Goal: Task Accomplishment & Management: Manage account settings

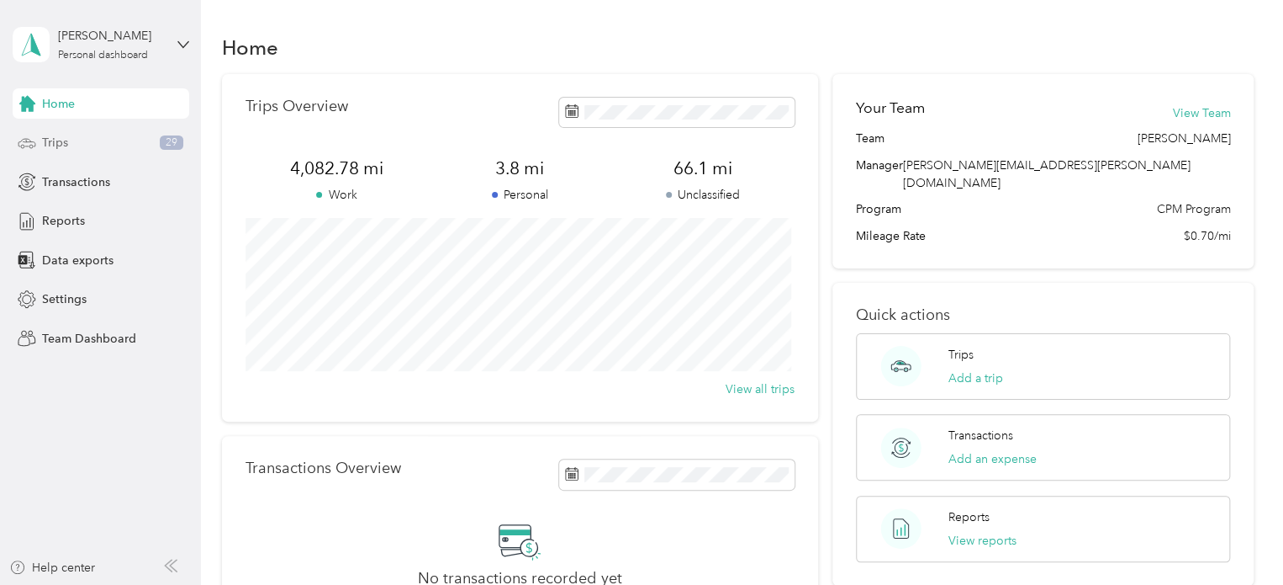
click at [70, 144] on div "Trips 29" at bounding box center [101, 143] width 177 height 30
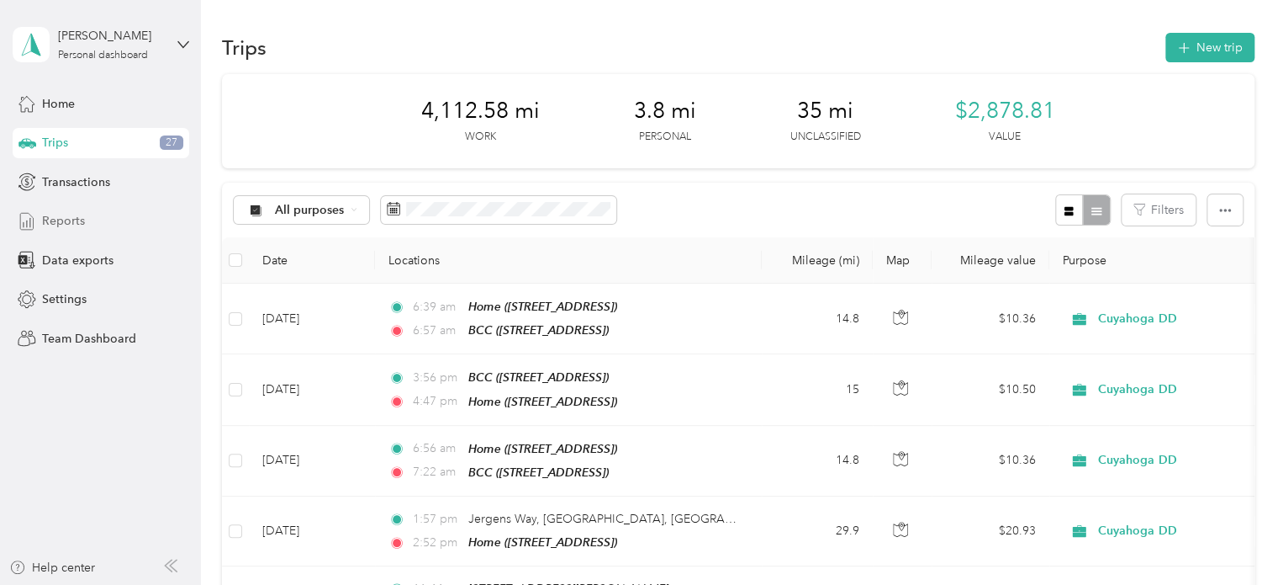
click at [56, 214] on span "Reports" at bounding box center [63, 221] width 43 height 18
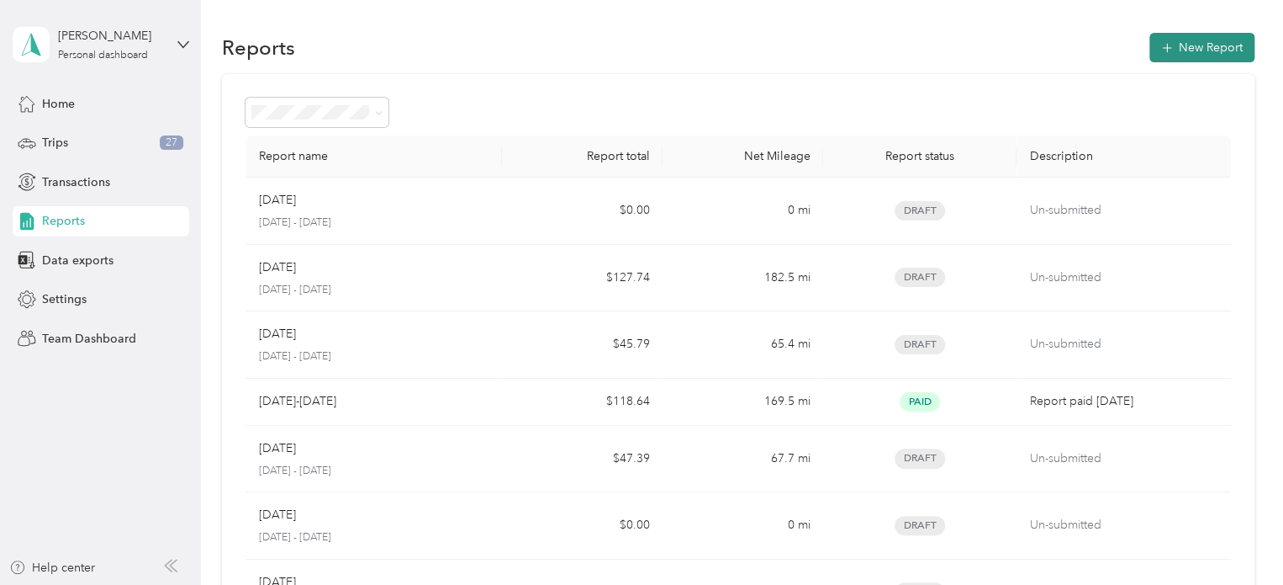
click at [1204, 46] on button "New Report" at bounding box center [1202, 47] width 105 height 29
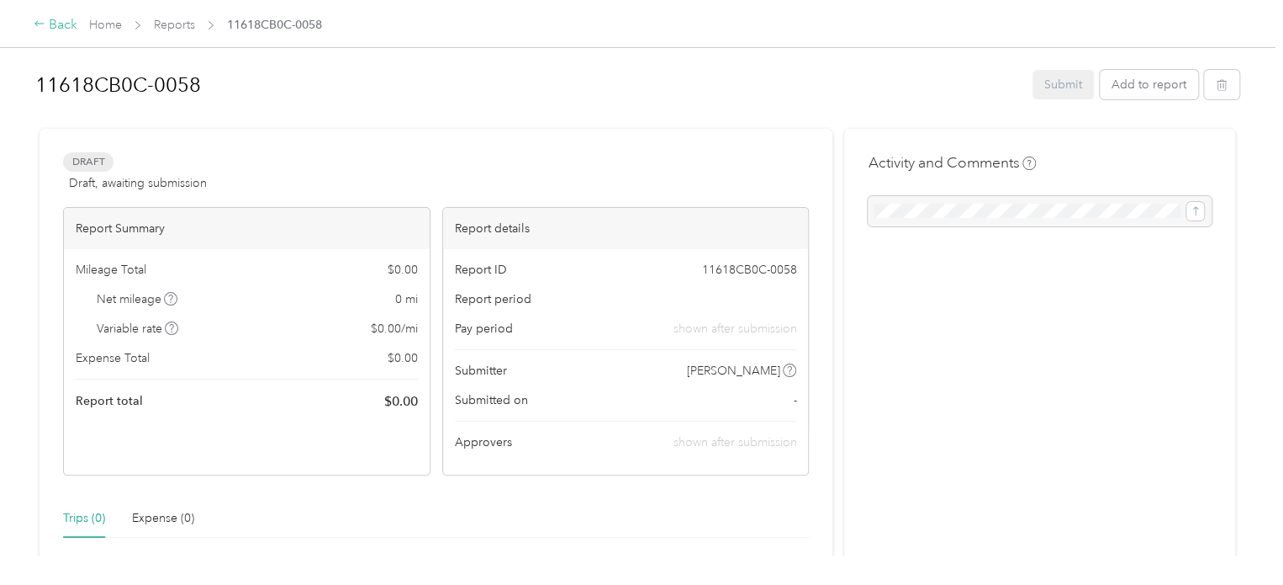
click at [52, 20] on div "Back" at bounding box center [56, 25] width 44 height 20
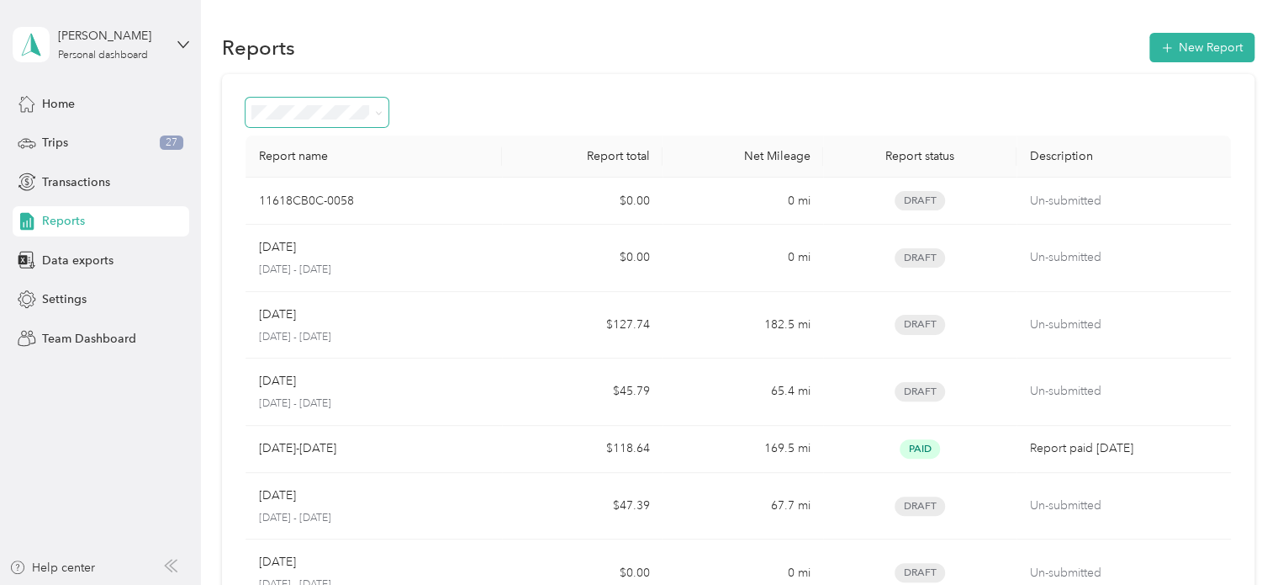
click at [380, 106] on span at bounding box center [379, 112] width 8 height 14
click at [381, 110] on icon at bounding box center [379, 113] width 8 height 8
click at [607, 70] on section "Reports New Report Report name Report total Net Mileage Report status Descripti…" at bounding box center [738, 443] width 1033 height 828
drag, startPoint x: 885, startPoint y: 103, endPoint x: 787, endPoint y: 78, distance: 100.8
click at [792, 77] on div "Report name Report total Net Mileage Report status Description 11618CB0C-0058 $…" at bounding box center [738, 466] width 1033 height 785
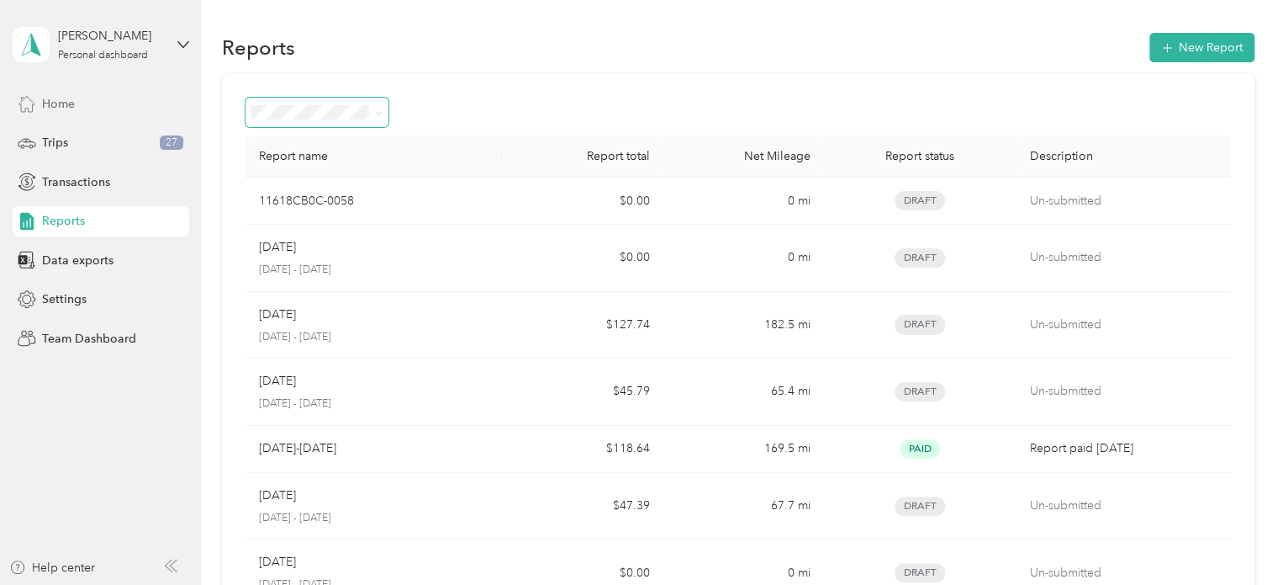
click at [83, 107] on div "Home" at bounding box center [101, 103] width 177 height 30
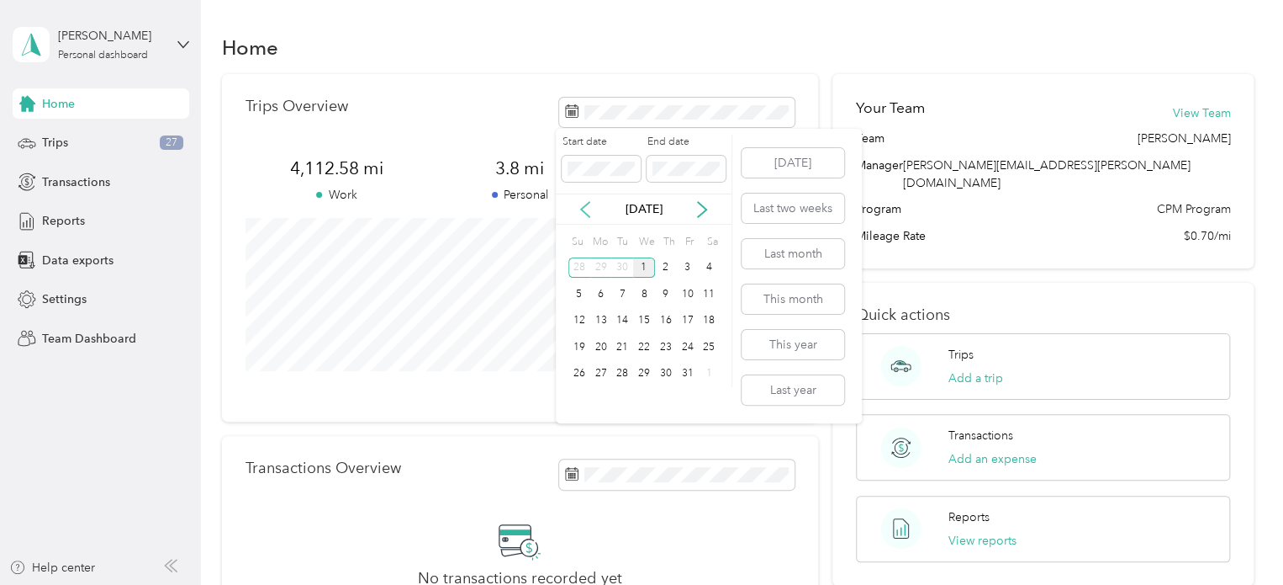
click at [589, 208] on icon at bounding box center [585, 209] width 17 height 17
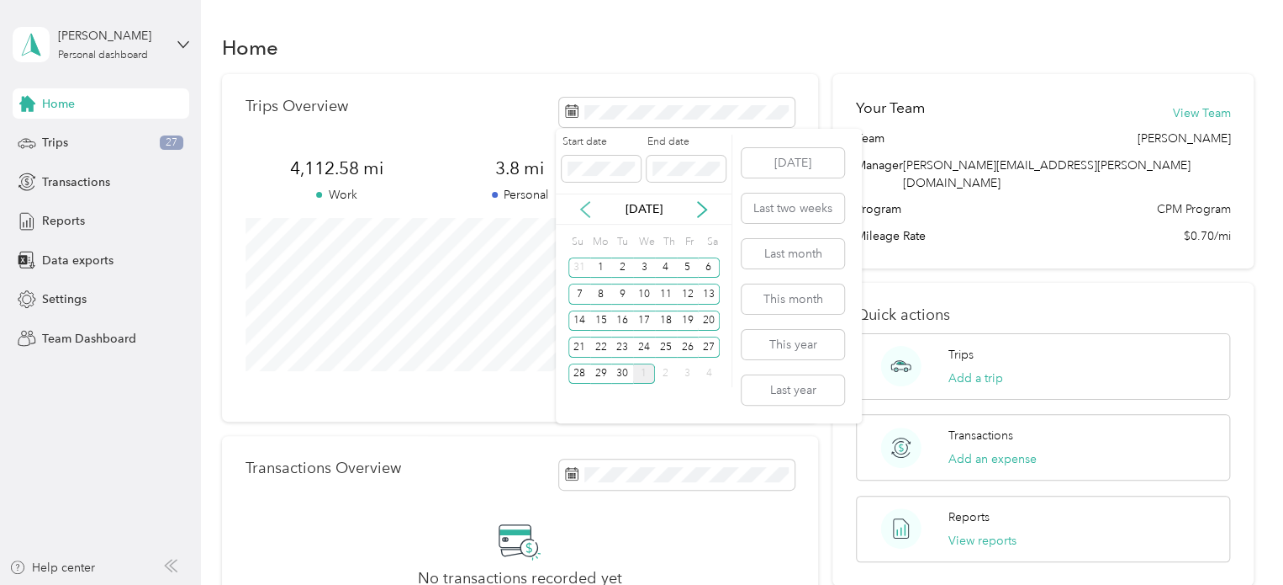
click at [589, 208] on icon at bounding box center [585, 209] width 17 height 17
click at [619, 264] on div "1" at bounding box center [622, 267] width 22 height 21
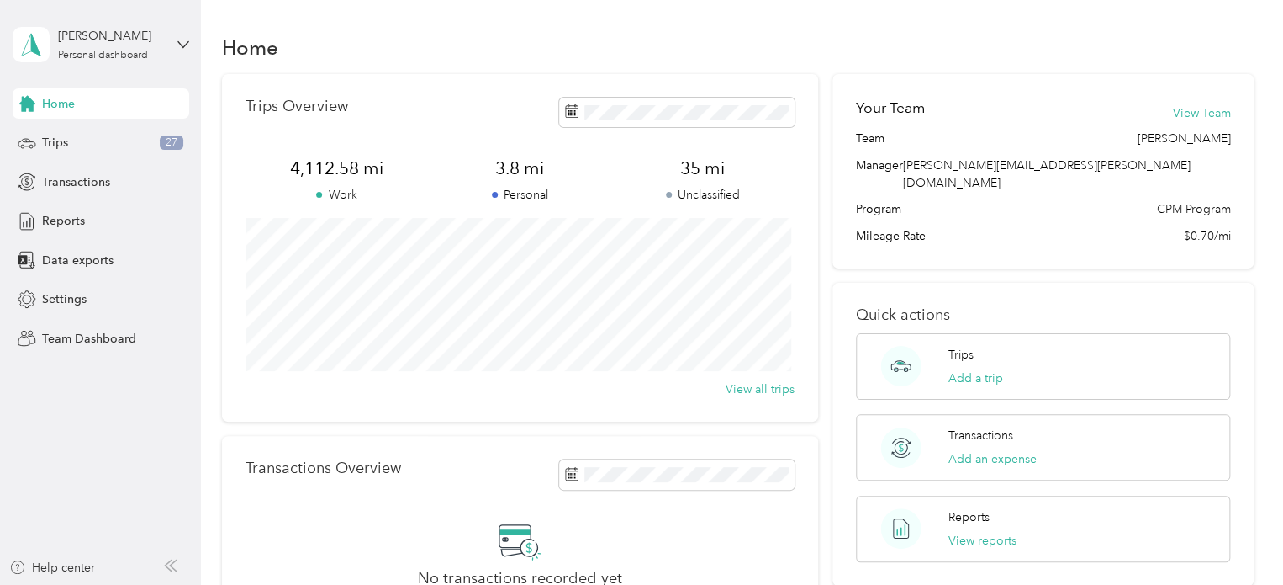
click at [898, 45] on div "Home" at bounding box center [738, 46] width 1033 height 35
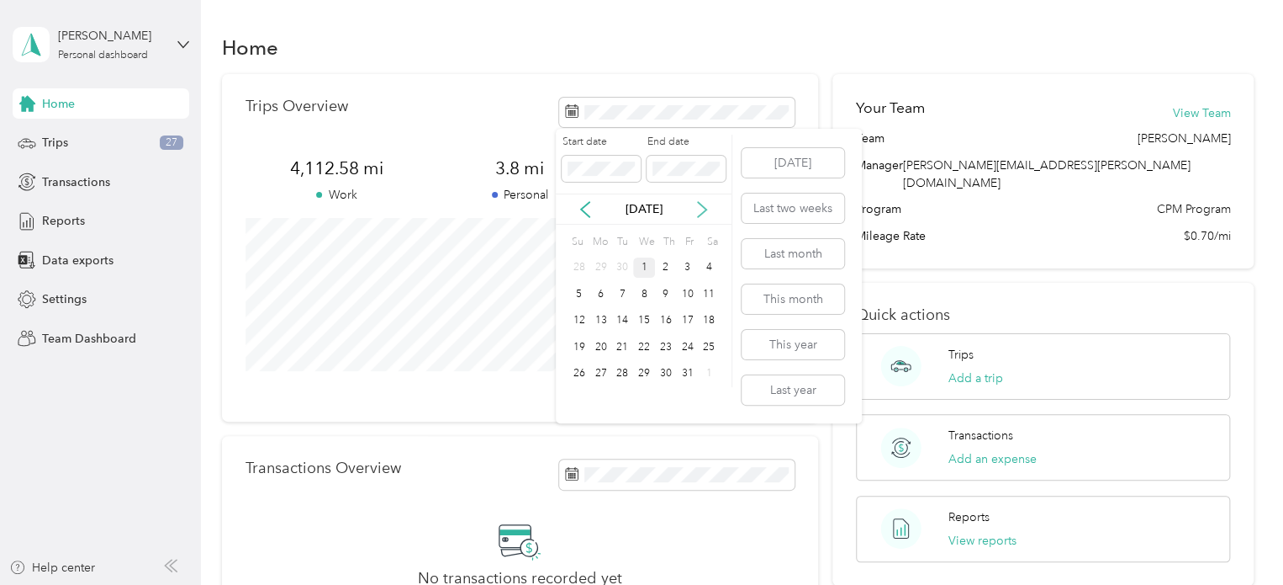
click at [705, 207] on icon at bounding box center [702, 209] width 8 height 15
click at [590, 212] on icon at bounding box center [585, 209] width 17 height 17
click at [590, 213] on icon at bounding box center [585, 209] width 17 height 17
click at [620, 373] on div "30" at bounding box center [622, 373] width 22 height 21
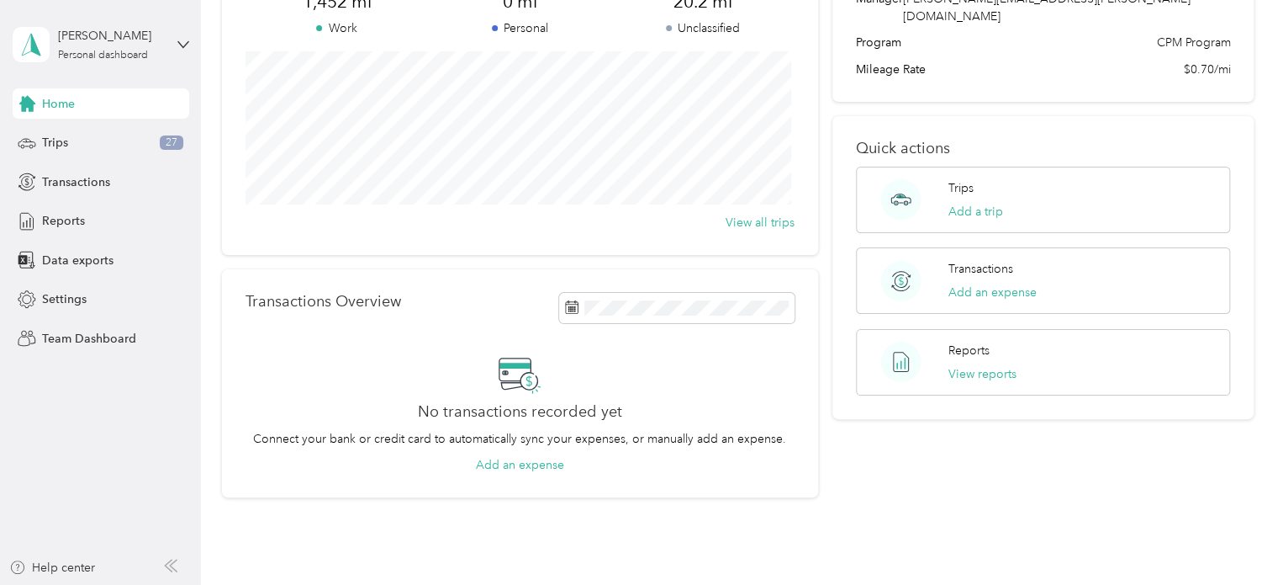
scroll to position [168, 0]
click at [572, 309] on icon at bounding box center [571, 305] width 13 height 13
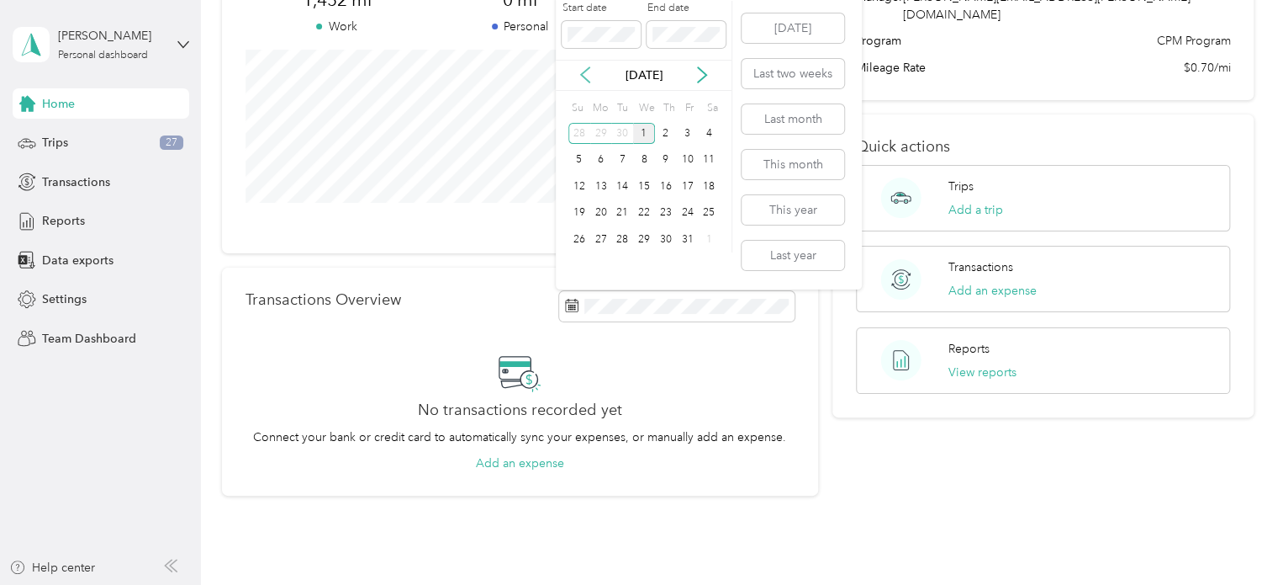
click at [582, 82] on icon at bounding box center [585, 74] width 17 height 17
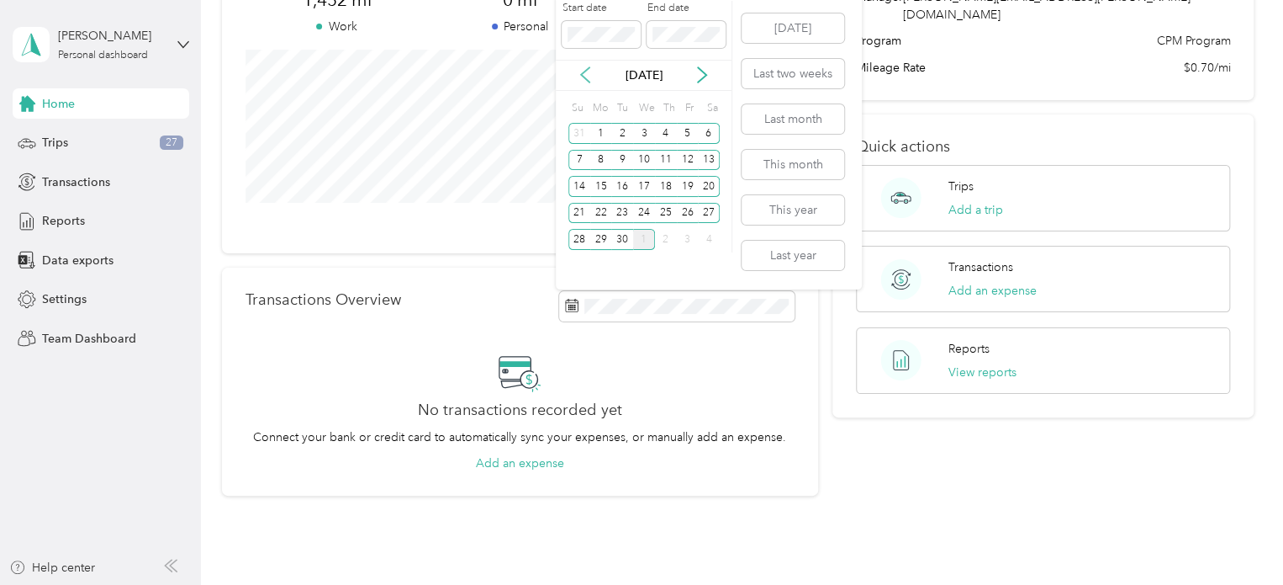
click at [582, 82] on icon at bounding box center [585, 74] width 17 height 17
click at [624, 133] on div "1" at bounding box center [622, 133] width 22 height 21
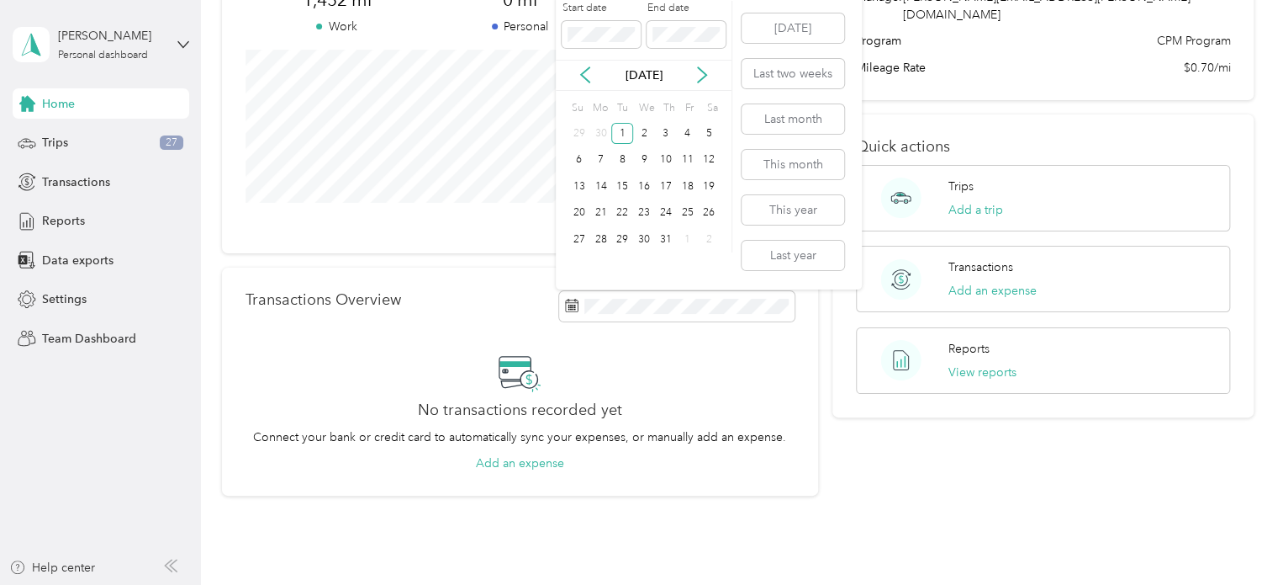
click at [627, 102] on div "Tu" at bounding box center [622, 109] width 16 height 24
click at [708, 79] on icon at bounding box center [702, 74] width 17 height 17
click at [622, 235] on div "30" at bounding box center [622, 239] width 22 height 21
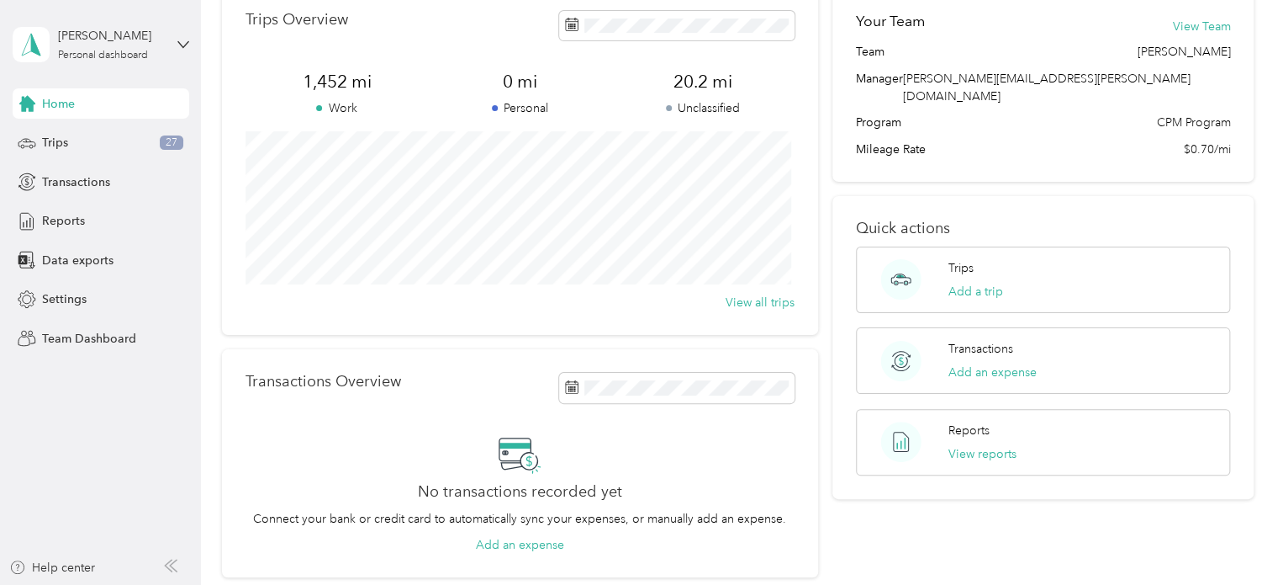
scroll to position [0, 0]
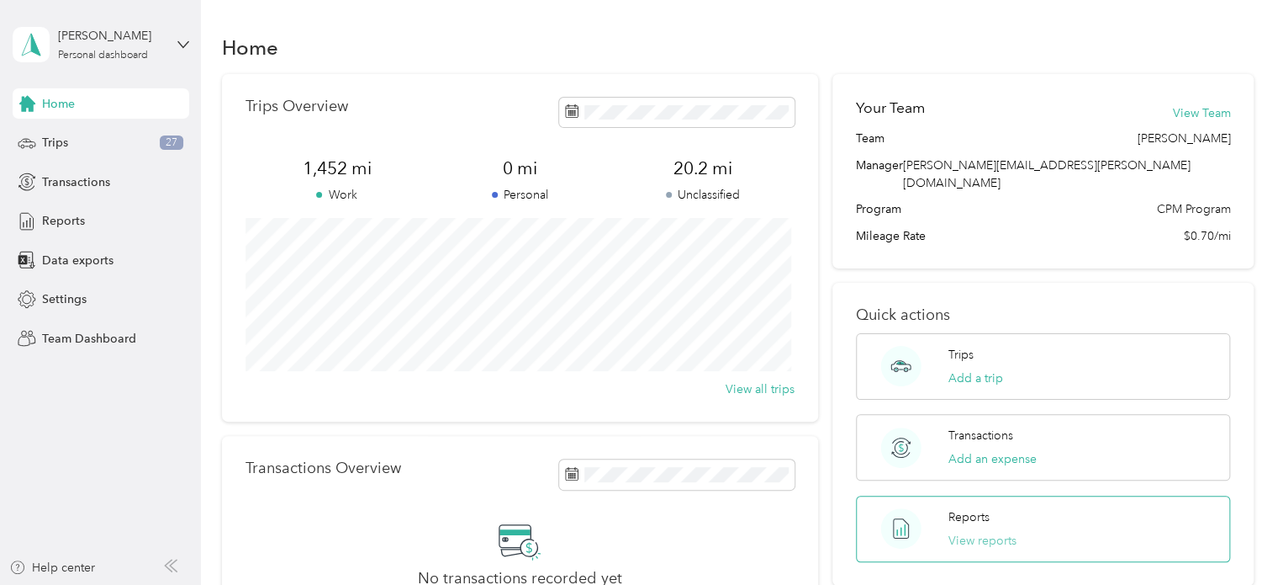
click at [960, 532] on button "View reports" at bounding box center [983, 541] width 68 height 18
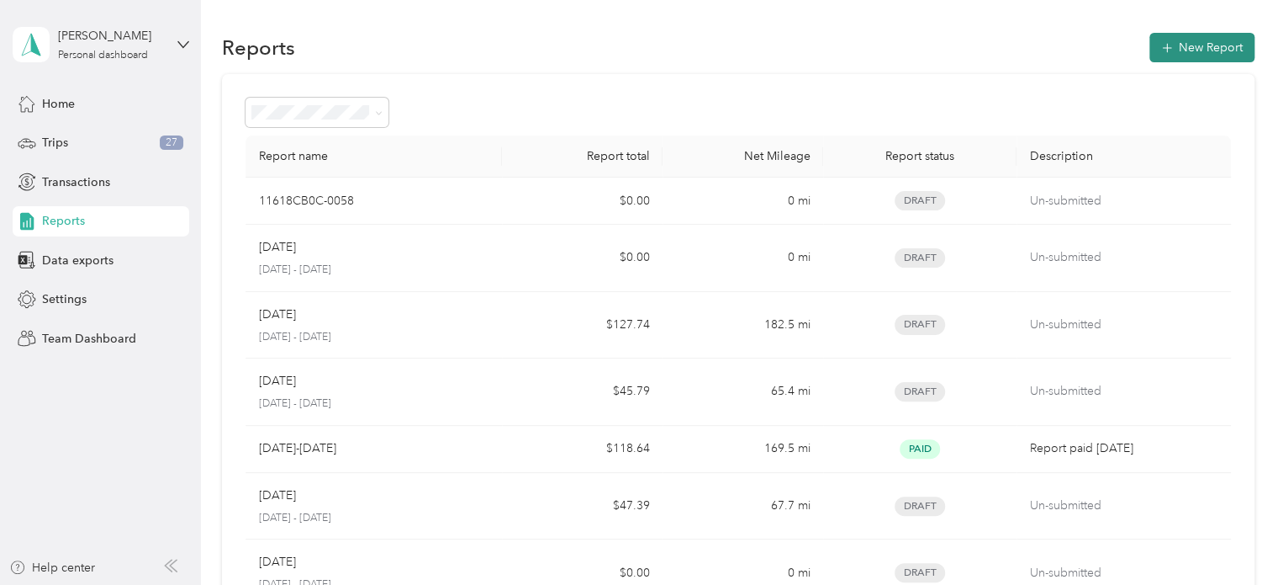
click at [1161, 45] on icon "button" at bounding box center [1167, 48] width 17 height 17
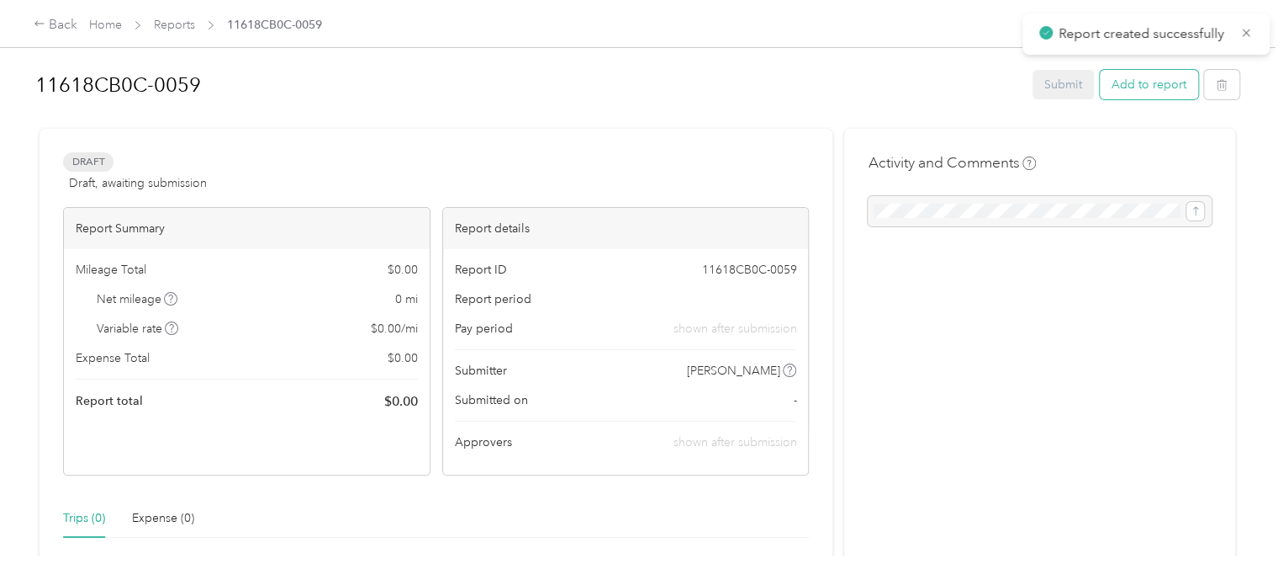
click at [1145, 87] on button "Add to report" at bounding box center [1149, 84] width 98 height 29
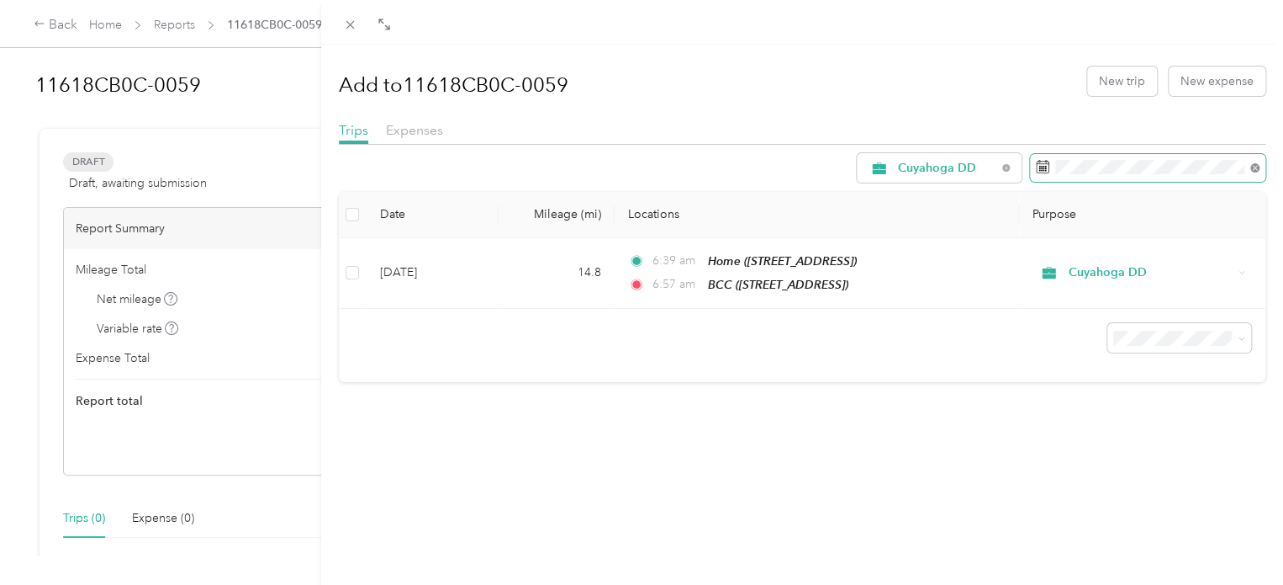
click at [1251, 167] on icon at bounding box center [1255, 167] width 9 height 9
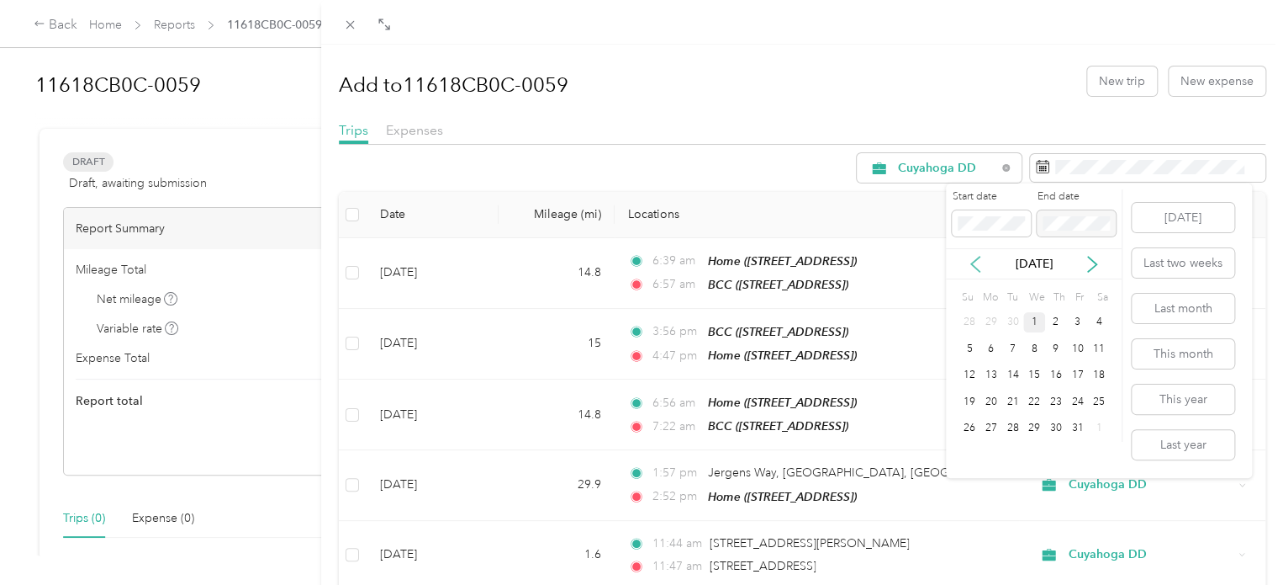
click at [979, 266] on icon at bounding box center [975, 264] width 17 height 17
click at [979, 265] on icon at bounding box center [975, 264] width 17 height 17
click at [1013, 320] on div "1" at bounding box center [1013, 322] width 22 height 21
click at [1111, 194] on label "End date" at bounding box center [1076, 196] width 79 height 15
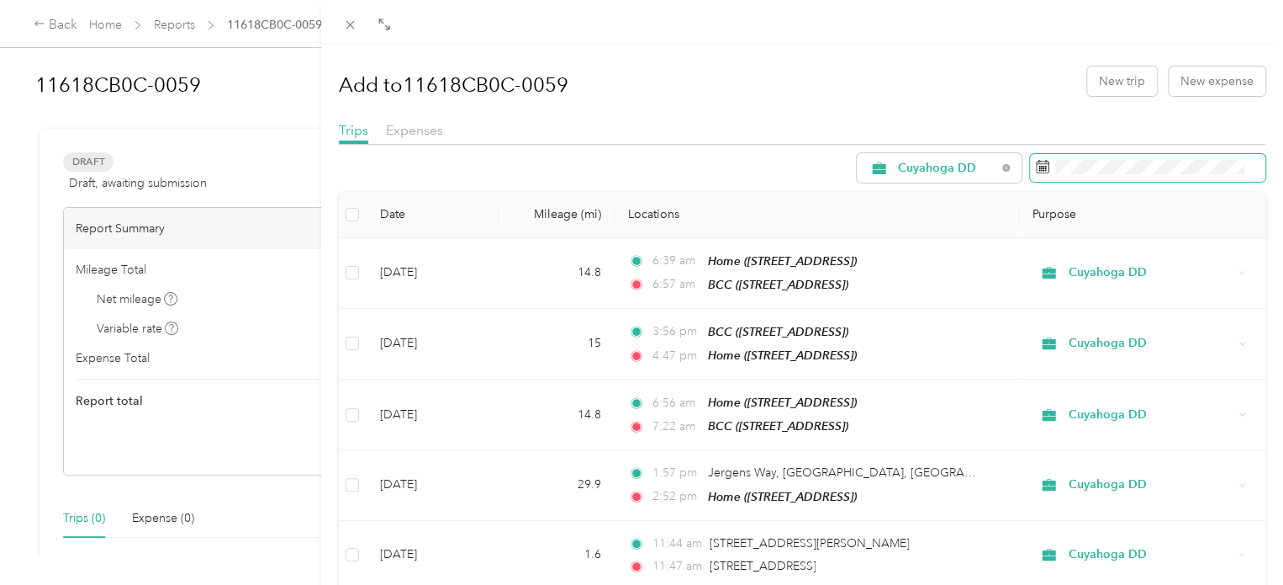
click at [1036, 168] on g at bounding box center [1042, 166] width 13 height 13
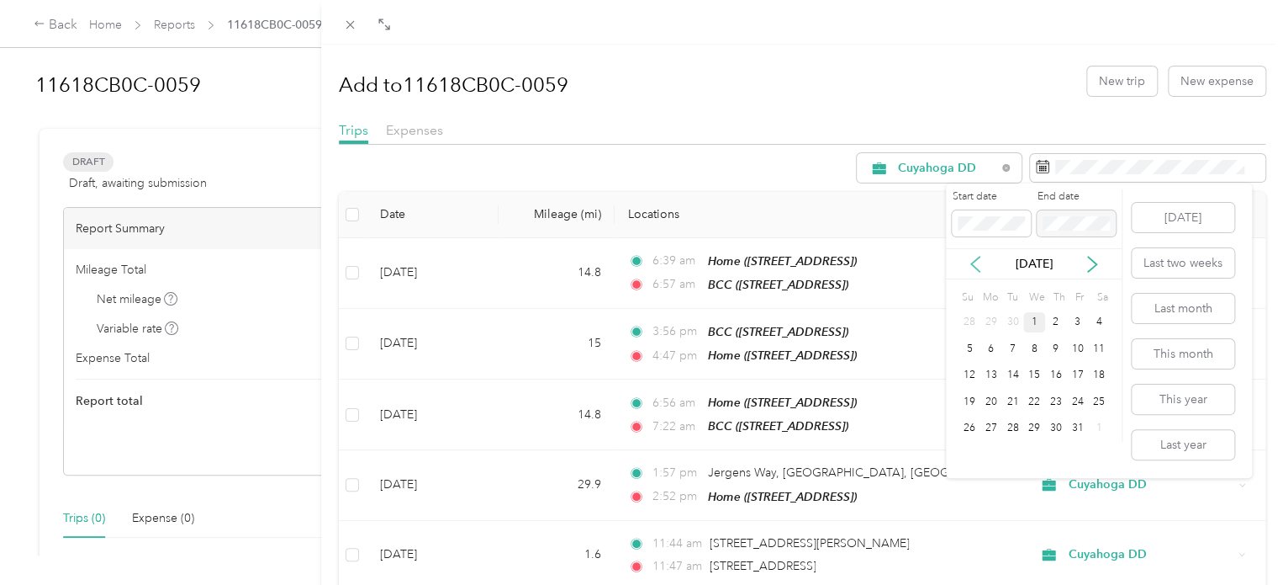
click at [972, 262] on icon at bounding box center [975, 264] width 8 height 15
click at [1013, 322] on div "1" at bounding box center [1013, 322] width 22 height 21
click at [1087, 264] on icon at bounding box center [1092, 264] width 17 height 17
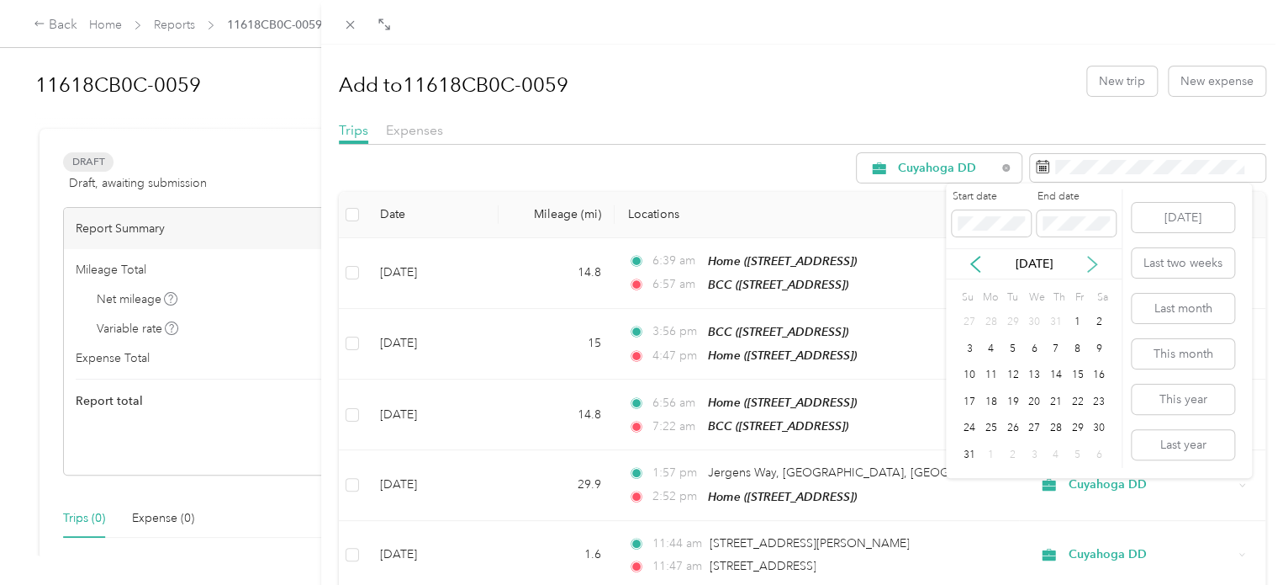
click at [1087, 264] on icon at bounding box center [1092, 264] width 17 height 17
click at [1008, 423] on div "30" at bounding box center [1013, 428] width 22 height 21
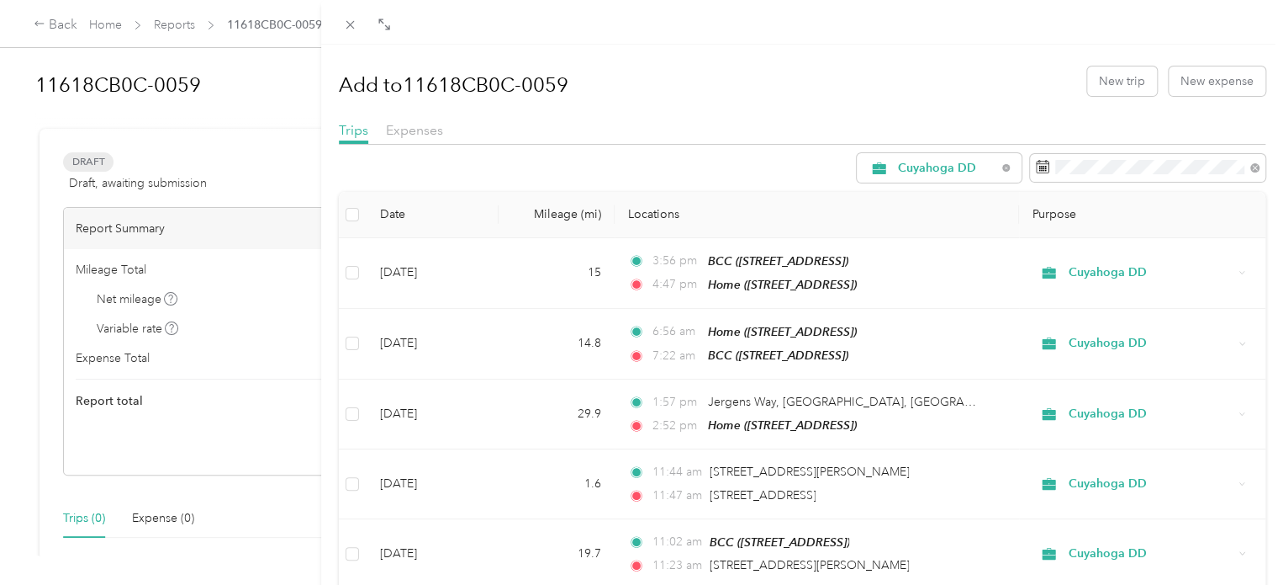
drag, startPoint x: 763, startPoint y: 114, endPoint x: 757, endPoint y: 103, distance: 11.7
click at [763, 103] on div "Add to 11618CB0C-0059 New trip New expense" at bounding box center [803, 80] width 928 height 49
click at [87, 164] on div "Add to 11618CB0C-0059 New trip New expense Trips Expenses Cuyahoga DD Date Mile…" at bounding box center [641, 292] width 1283 height 585
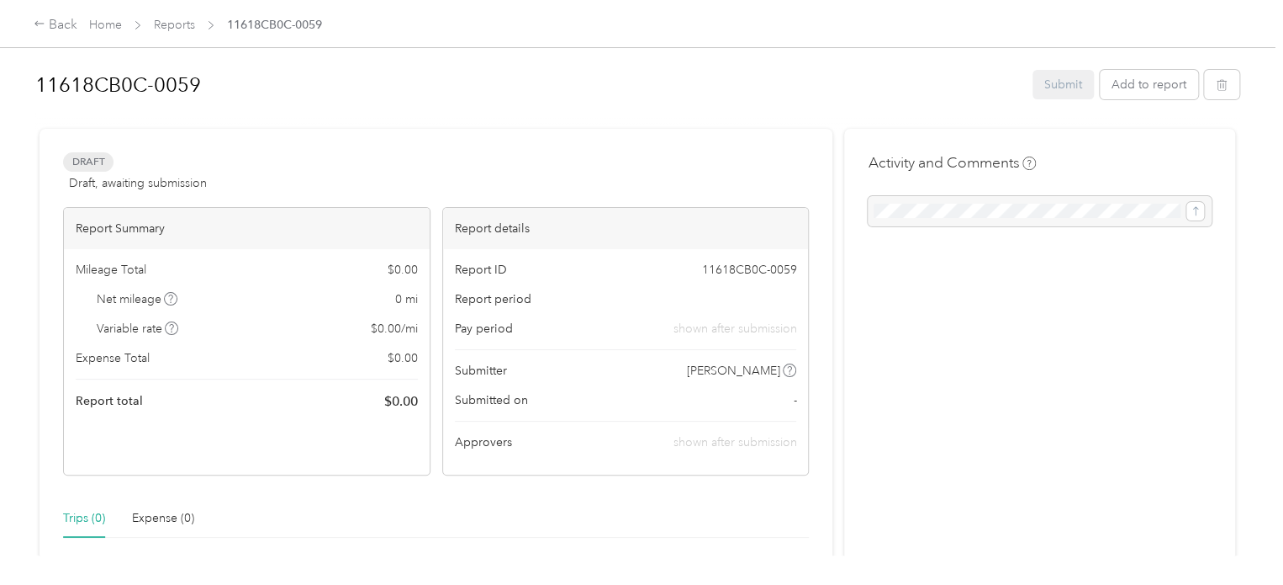
click at [366, 158] on div "Draft Draft, awaiting submission View activity & comments" at bounding box center [436, 172] width 746 height 40
click at [897, 218] on div at bounding box center [1040, 211] width 344 height 30
click at [1157, 83] on button "Add to report" at bounding box center [1149, 84] width 98 height 29
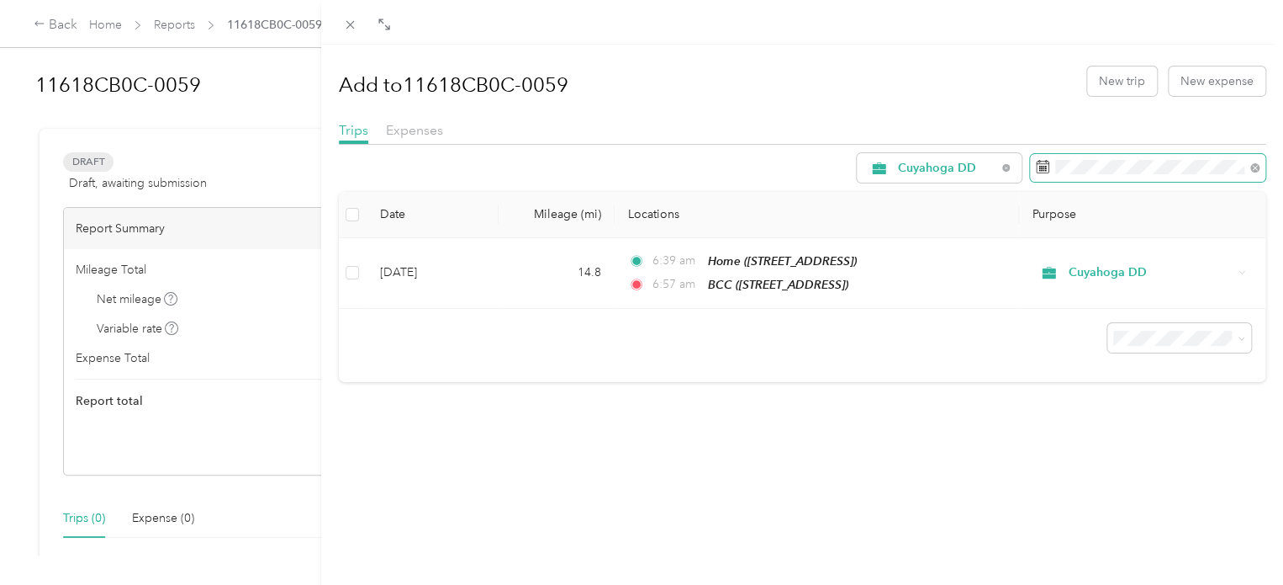
click at [1036, 167] on icon at bounding box center [1042, 166] width 13 height 13
click at [1245, 165] on span at bounding box center [1252, 167] width 15 height 12
click at [1251, 165] on icon at bounding box center [1255, 167] width 9 height 9
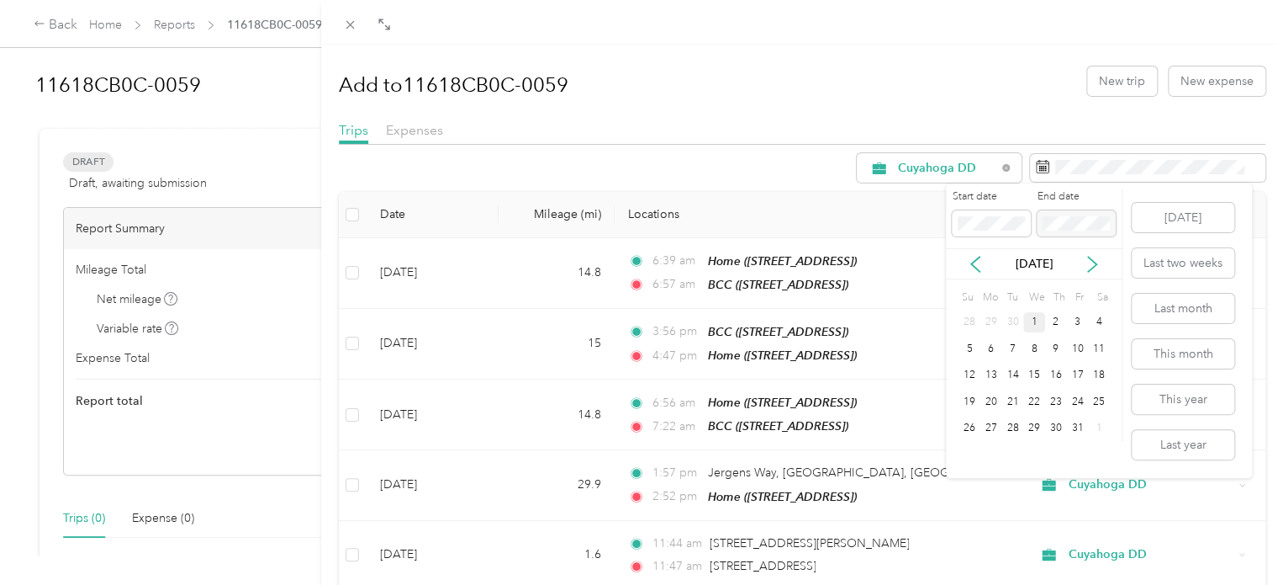
click at [1085, 223] on div at bounding box center [1076, 223] width 79 height 27
click at [1075, 215] on div at bounding box center [1076, 223] width 79 height 27
click at [976, 263] on icon at bounding box center [975, 264] width 17 height 17
click at [1013, 429] on div "30" at bounding box center [1013, 428] width 22 height 21
click at [1008, 427] on div "30" at bounding box center [1013, 428] width 22 height 21
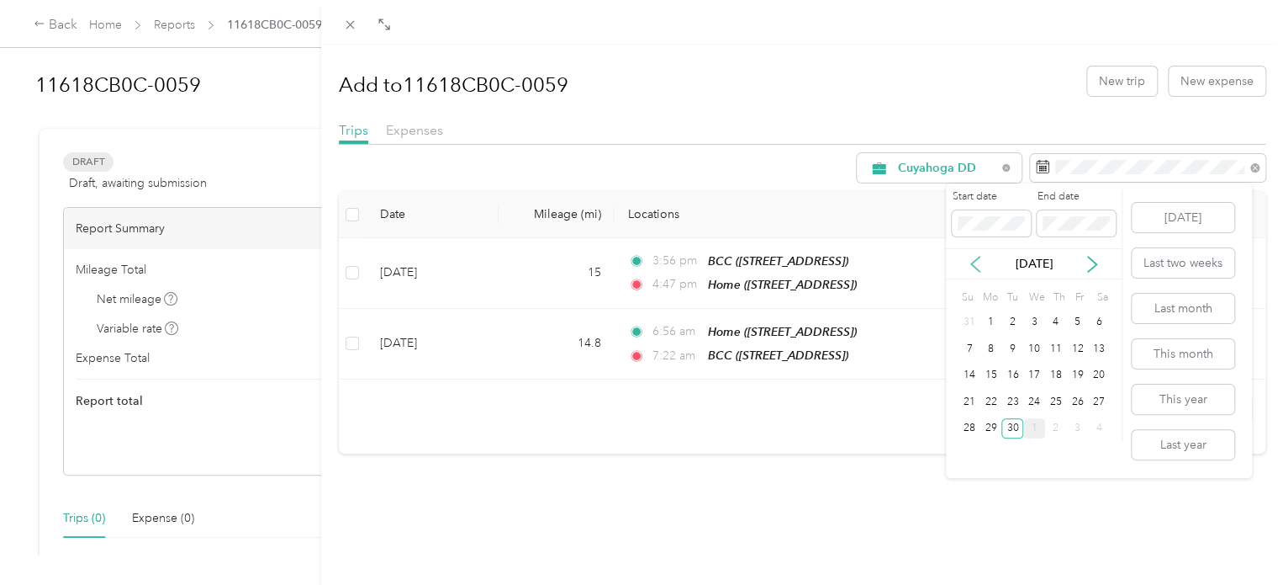
click at [973, 262] on icon at bounding box center [975, 264] width 8 height 15
click at [974, 262] on icon at bounding box center [975, 264] width 17 height 17
click at [1019, 323] on div "1" at bounding box center [1013, 322] width 22 height 21
click at [1092, 265] on icon at bounding box center [1092, 264] width 17 height 17
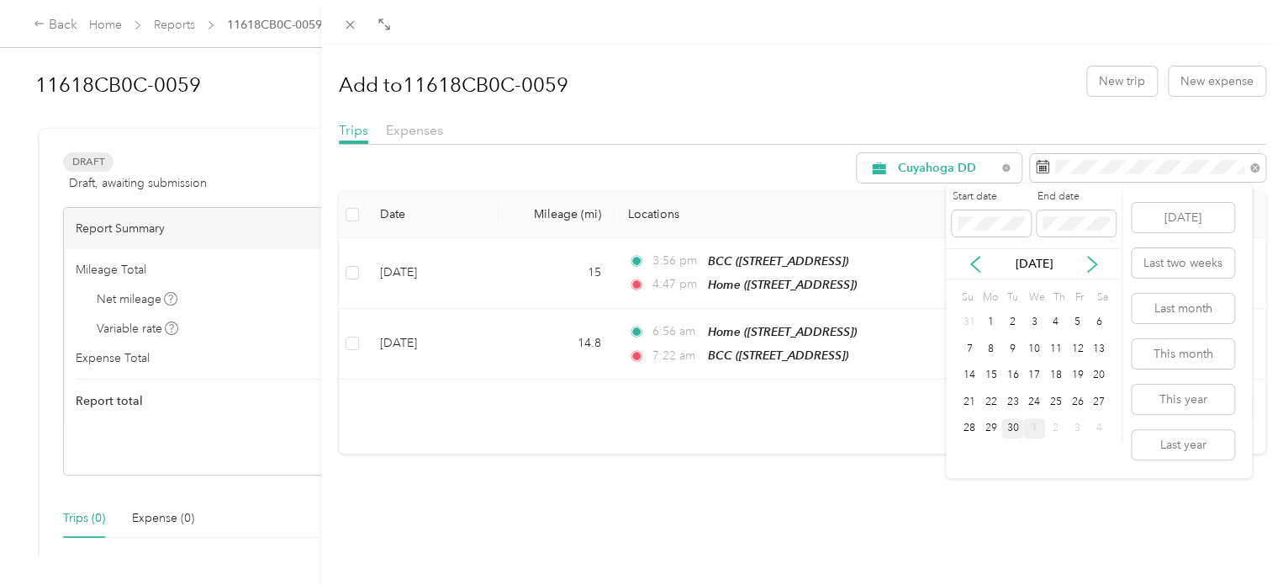
click at [1014, 420] on div "30" at bounding box center [1013, 428] width 22 height 21
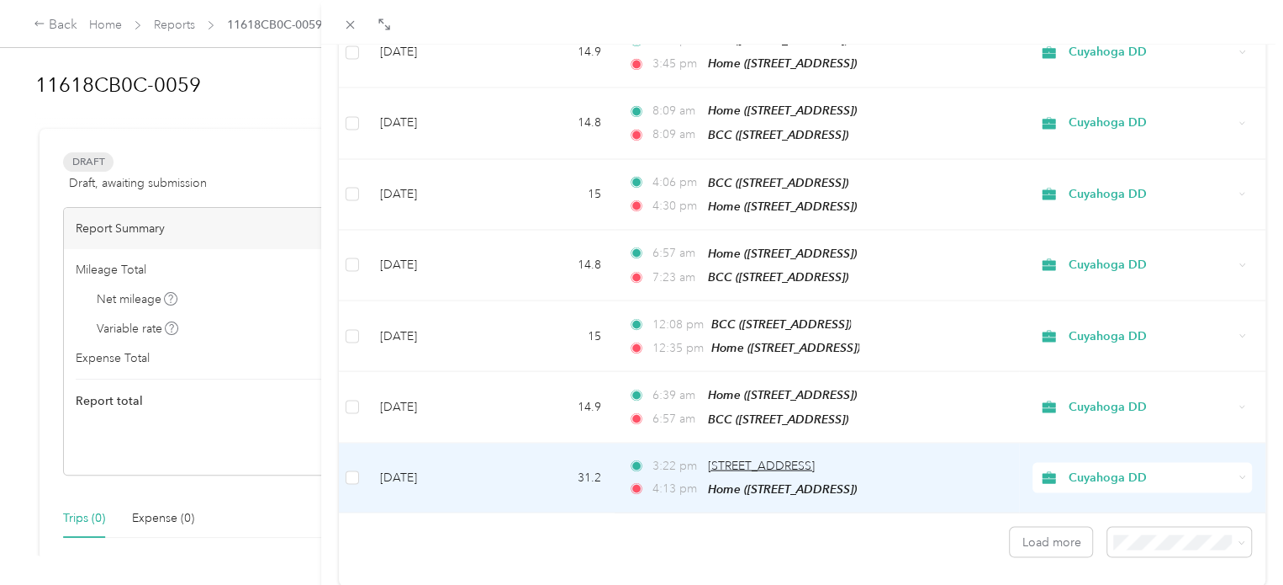
scroll to position [1507, 0]
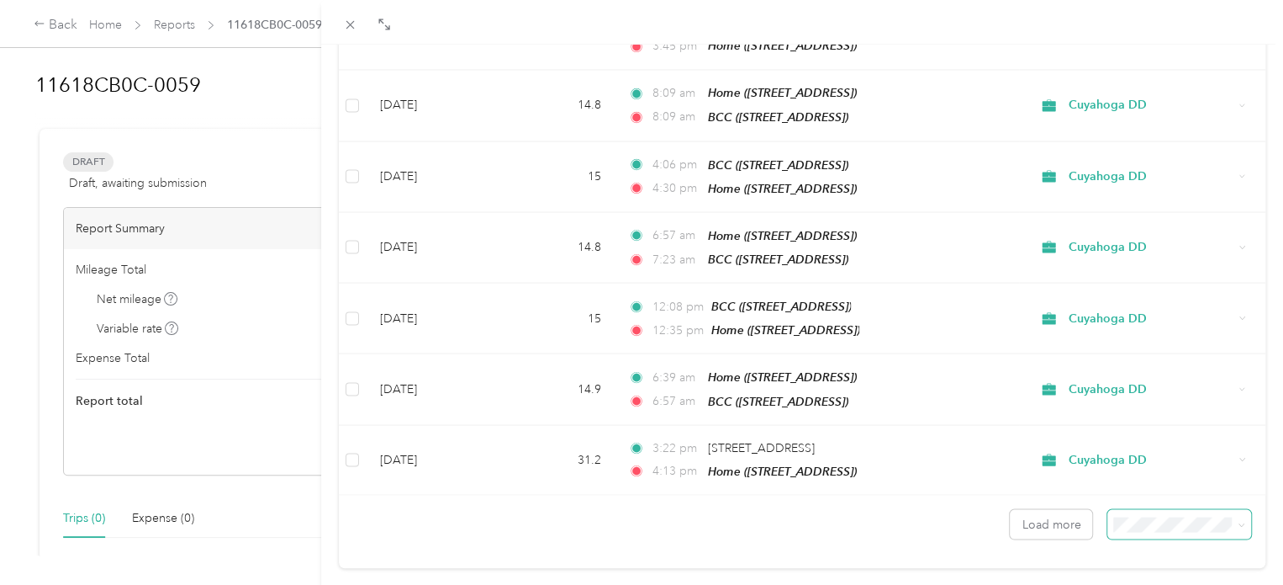
click at [1238, 516] on span at bounding box center [1242, 523] width 8 height 14
click at [1238, 521] on icon at bounding box center [1242, 525] width 8 height 8
click at [1147, 457] on li "100 per load" at bounding box center [1166, 452] width 144 height 29
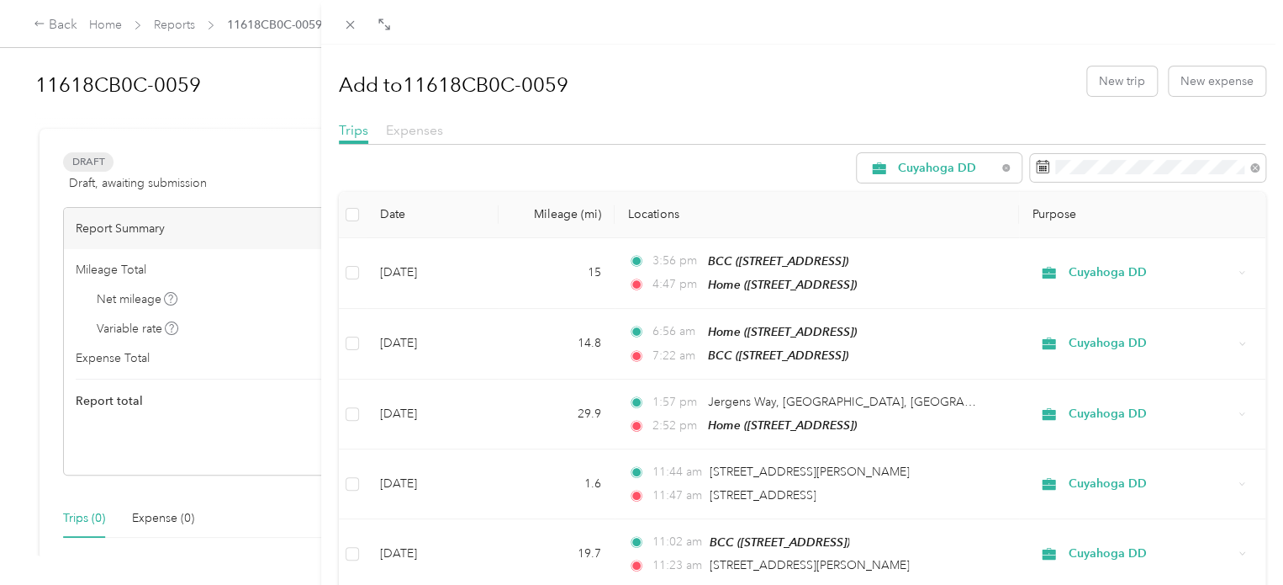
click at [431, 130] on span "Expenses" at bounding box center [414, 130] width 57 height 16
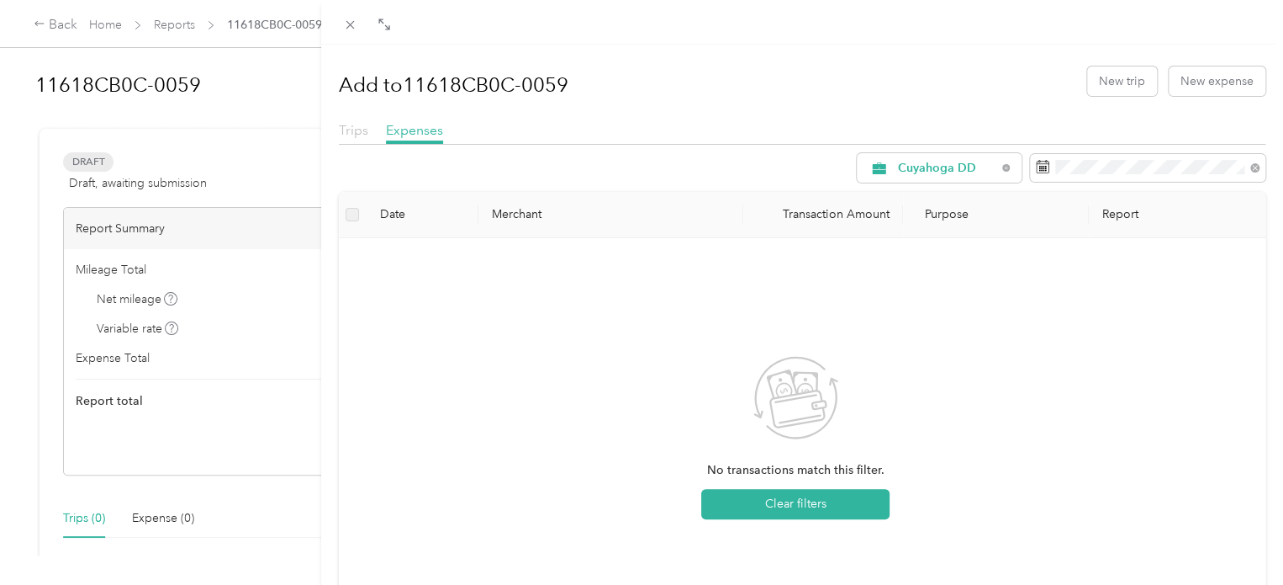
click at [350, 130] on span "Trips" at bounding box center [353, 130] width 29 height 16
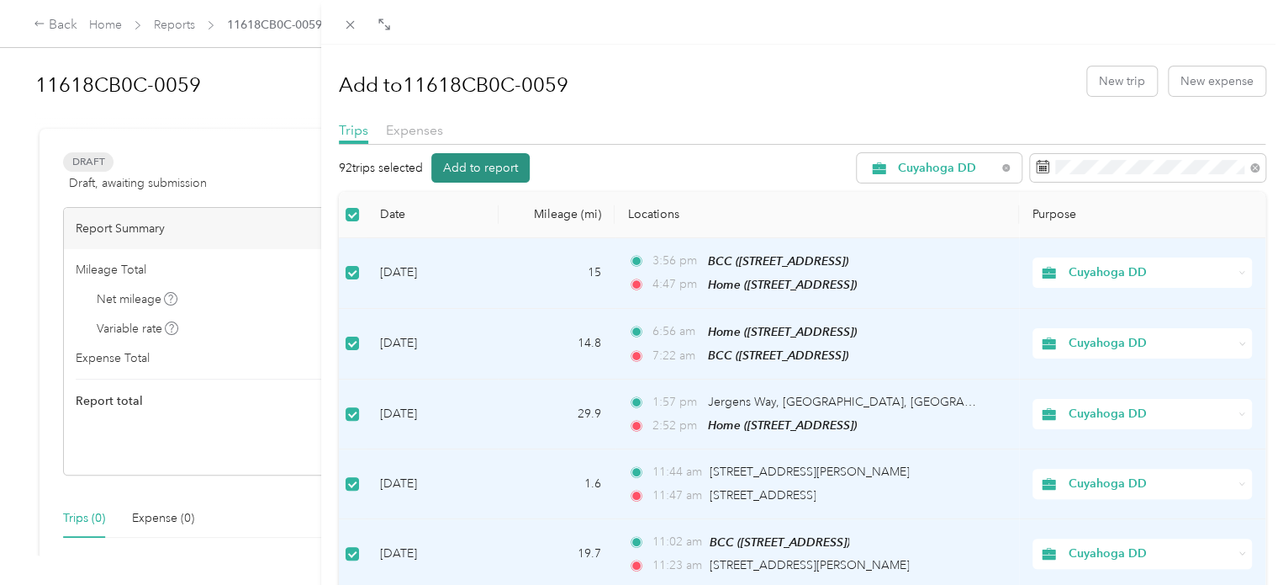
click at [475, 169] on button "Add to report" at bounding box center [480, 167] width 98 height 29
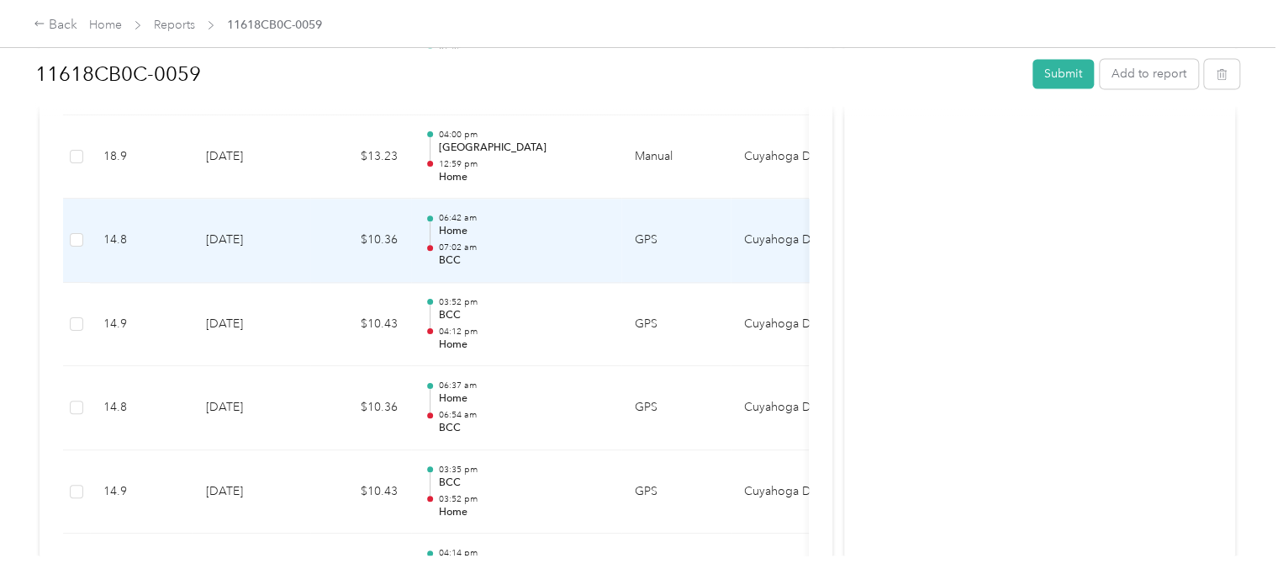
scroll to position [0, 239]
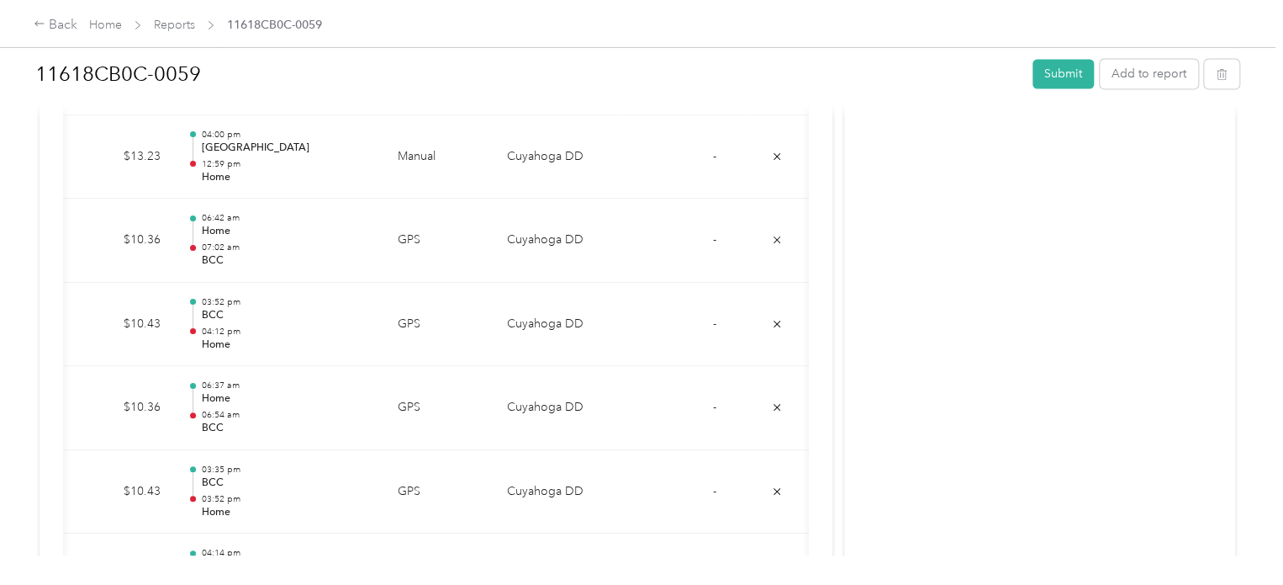
drag, startPoint x: 955, startPoint y: 301, endPoint x: 529, endPoint y: 246, distance: 430.0
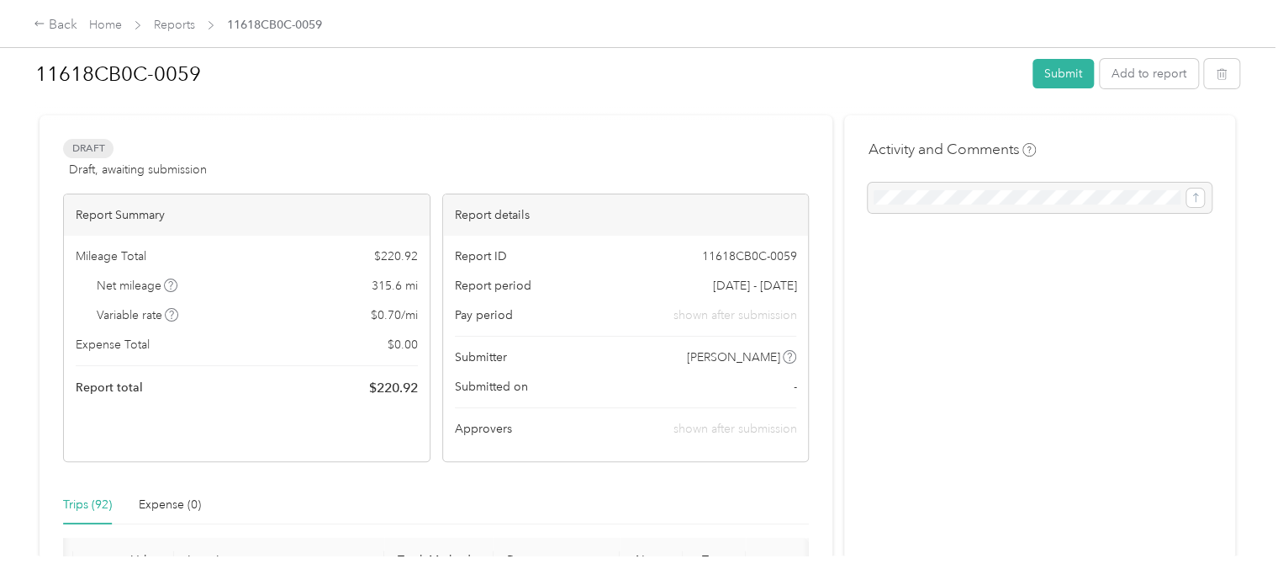
scroll to position [0, 0]
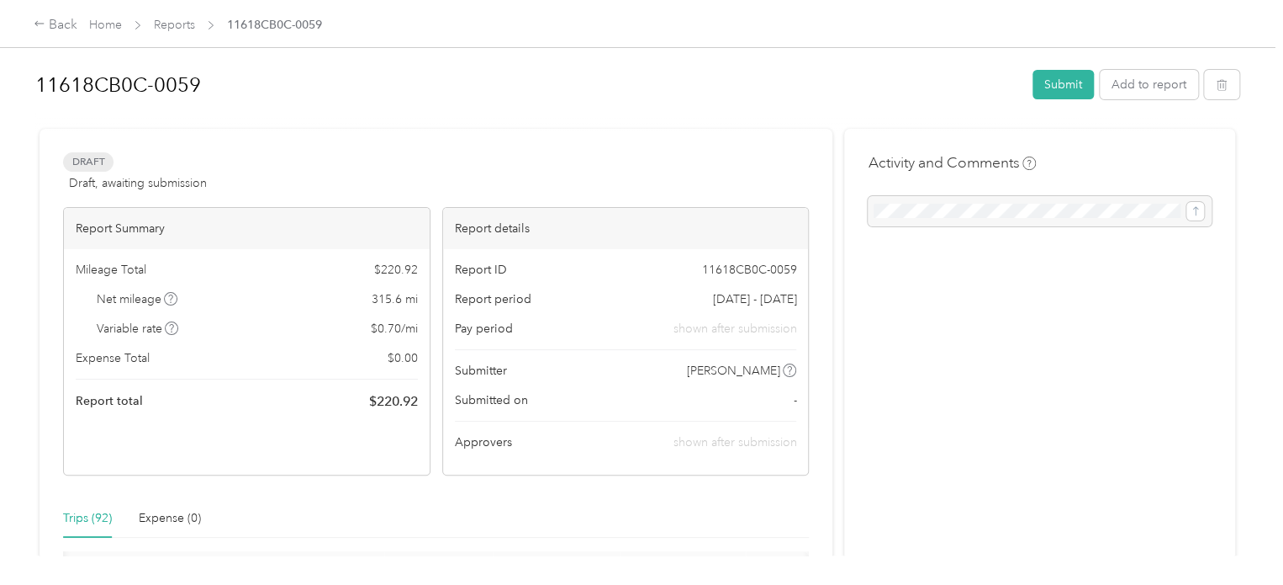
click at [1196, 214] on div at bounding box center [1040, 211] width 344 height 30
click at [925, 213] on div at bounding box center [1040, 211] width 344 height 30
click at [899, 209] on div at bounding box center [1040, 211] width 344 height 30
click at [929, 169] on h4 "Activity and Comments" at bounding box center [952, 162] width 168 height 21
click at [926, 161] on h4 "Activity and Comments" at bounding box center [952, 162] width 168 height 21
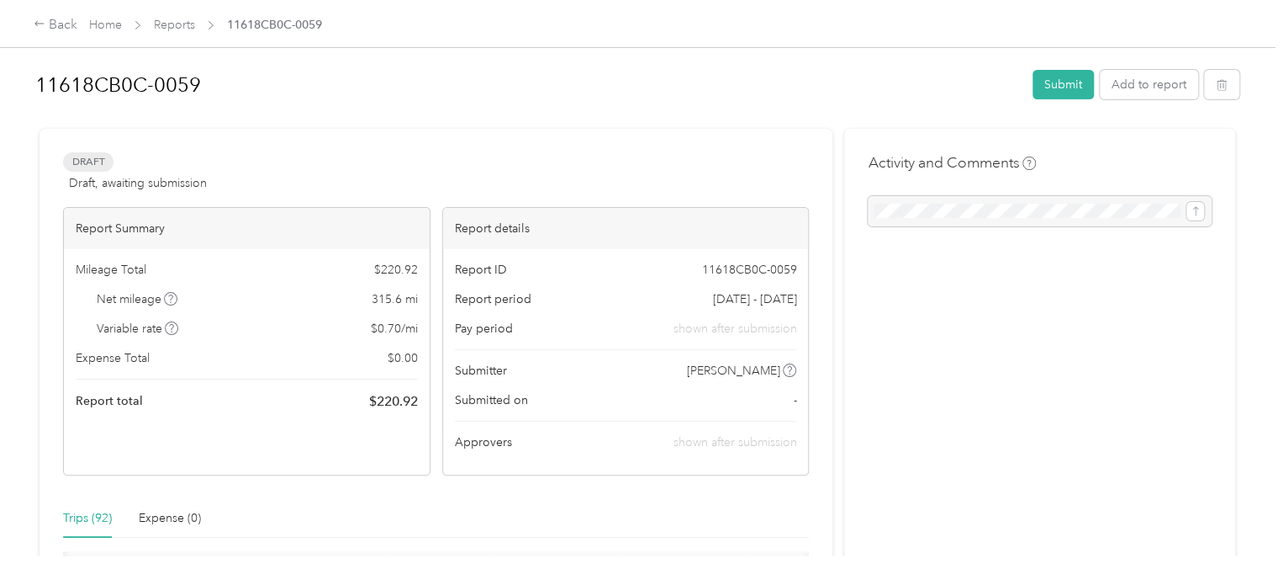
click at [86, 81] on h1 "11618CB0C-0059" at bounding box center [528, 85] width 986 height 40
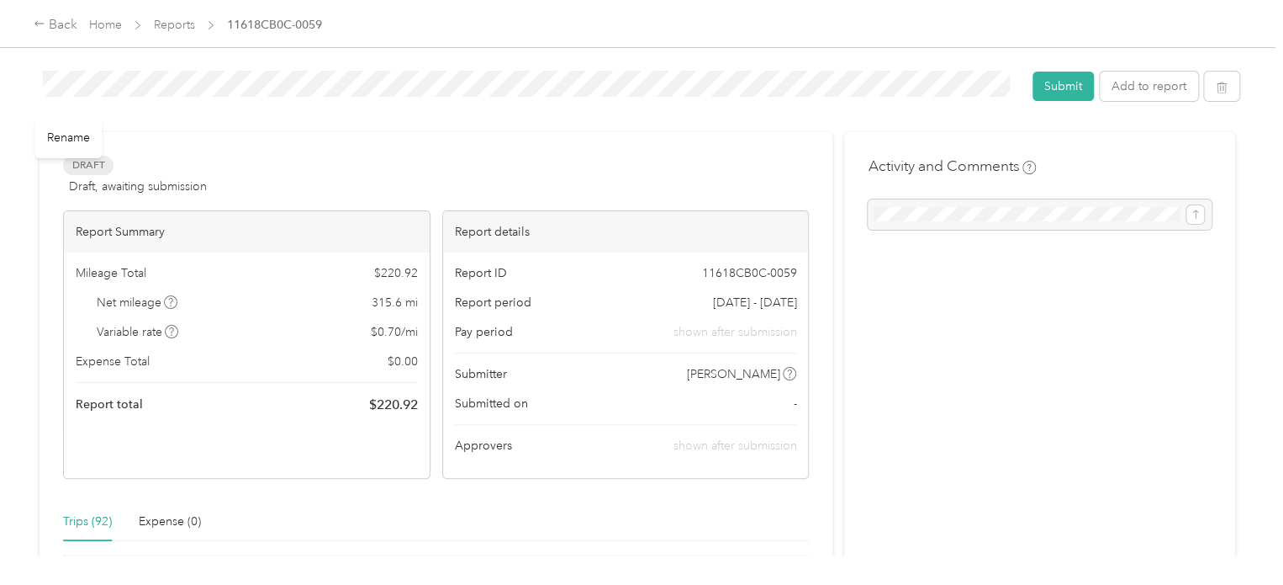
click at [61, 140] on div "Rename" at bounding box center [68, 137] width 66 height 41
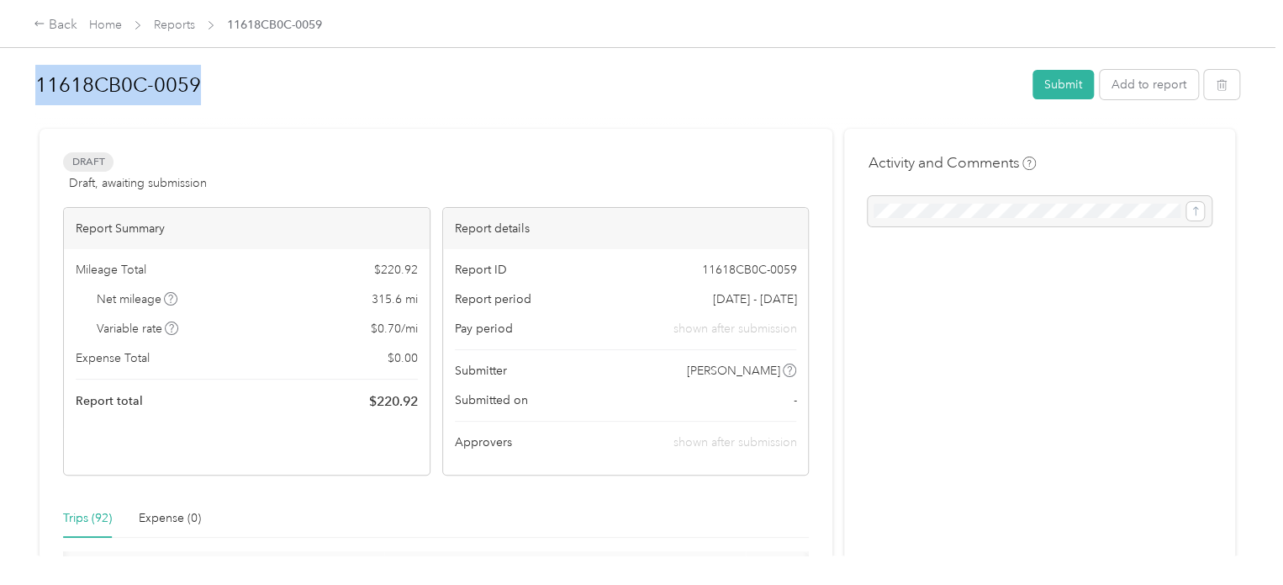
drag, startPoint x: 213, startPoint y: 73, endPoint x: 55, endPoint y: 42, distance: 161.2
click at [229, 75] on h1 "11618CB0C-0059" at bounding box center [528, 85] width 986 height 40
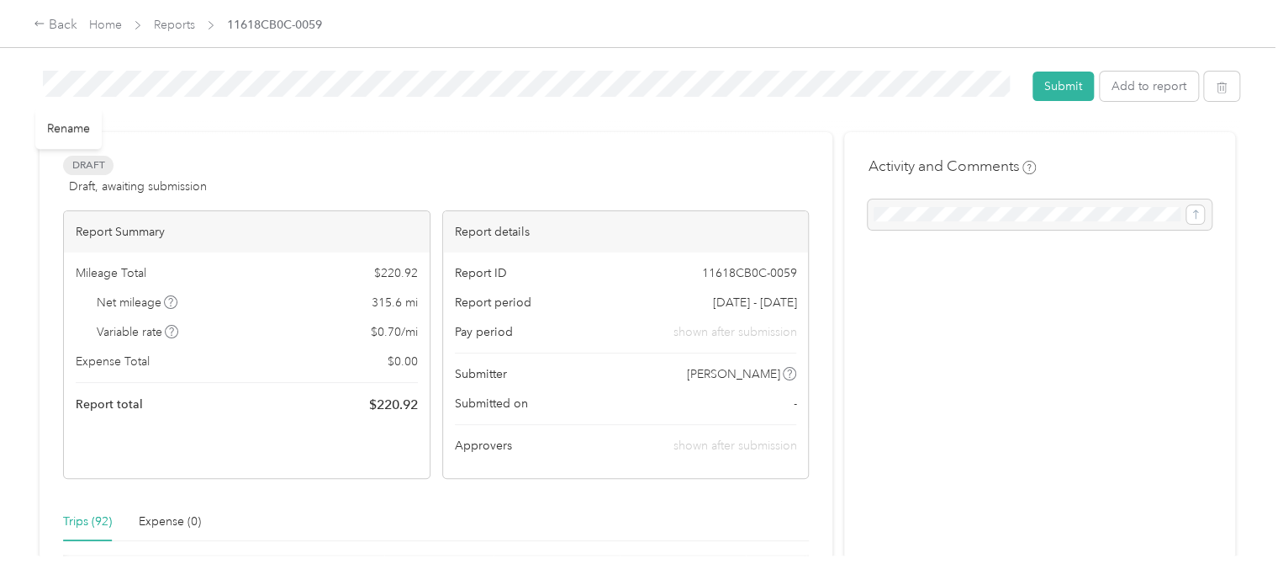
drag, startPoint x: 270, startPoint y: 164, endPoint x: 264, endPoint y: 171, distance: 8.9
click at [264, 171] on div "Draft Draft, awaiting submission View activity & comments" at bounding box center [436, 176] width 746 height 40
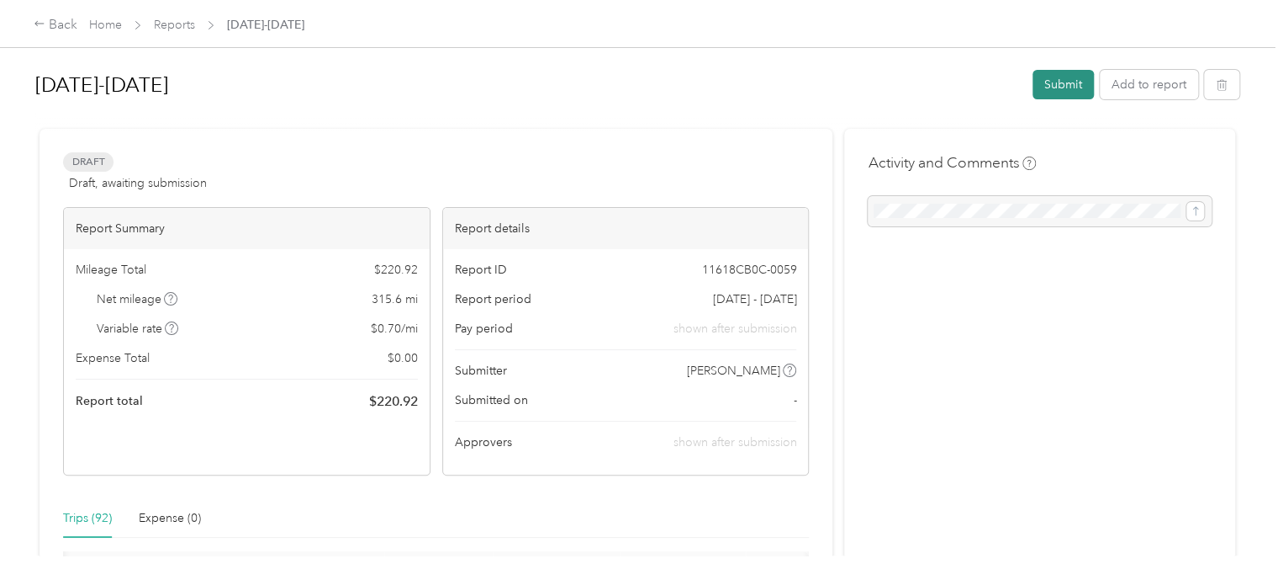
click at [1053, 82] on button "Submit" at bounding box center [1063, 84] width 61 height 29
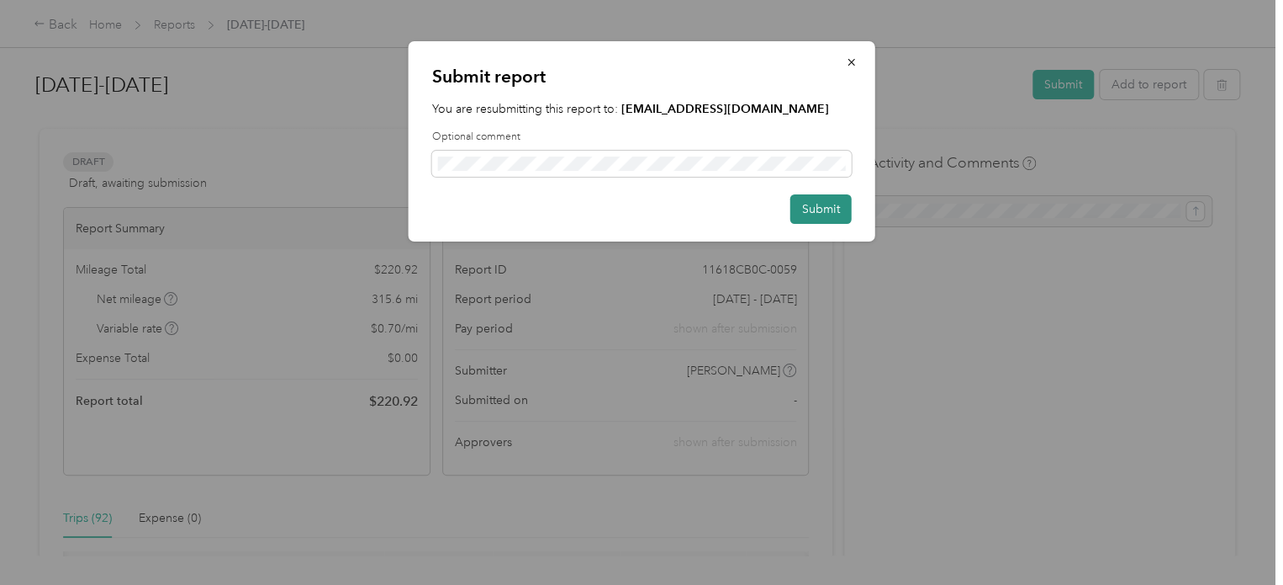
click at [807, 209] on button "Submit" at bounding box center [821, 208] width 61 height 29
